Goal: Unclear

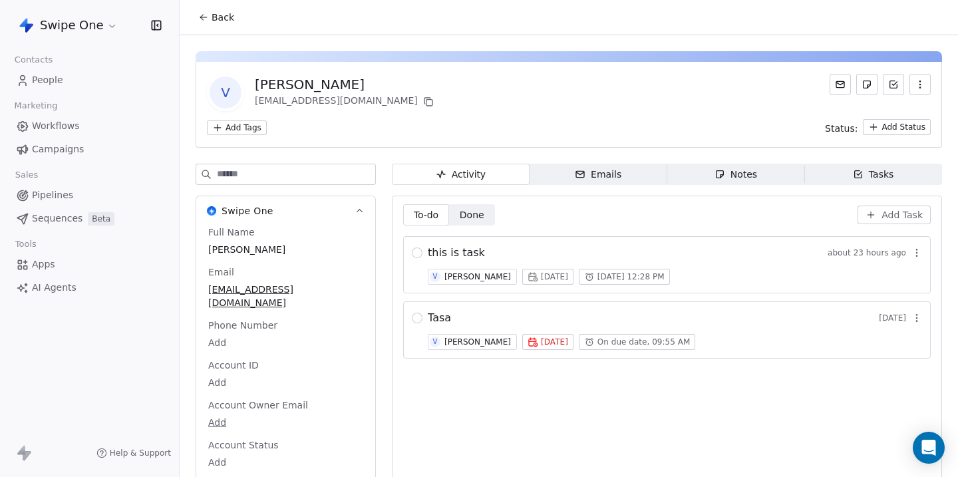
scroll to position [30, 0]
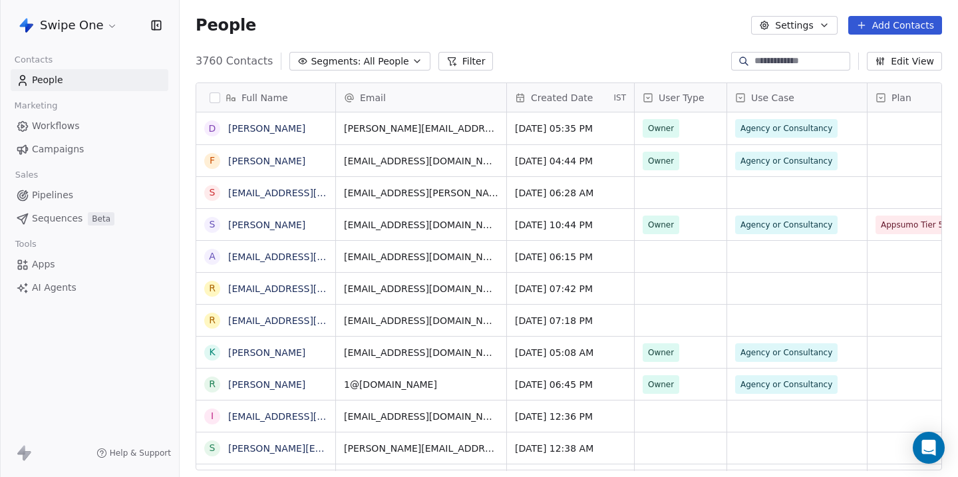
scroll to position [420, 778]
